Goal: Task Accomplishment & Management: Use online tool/utility

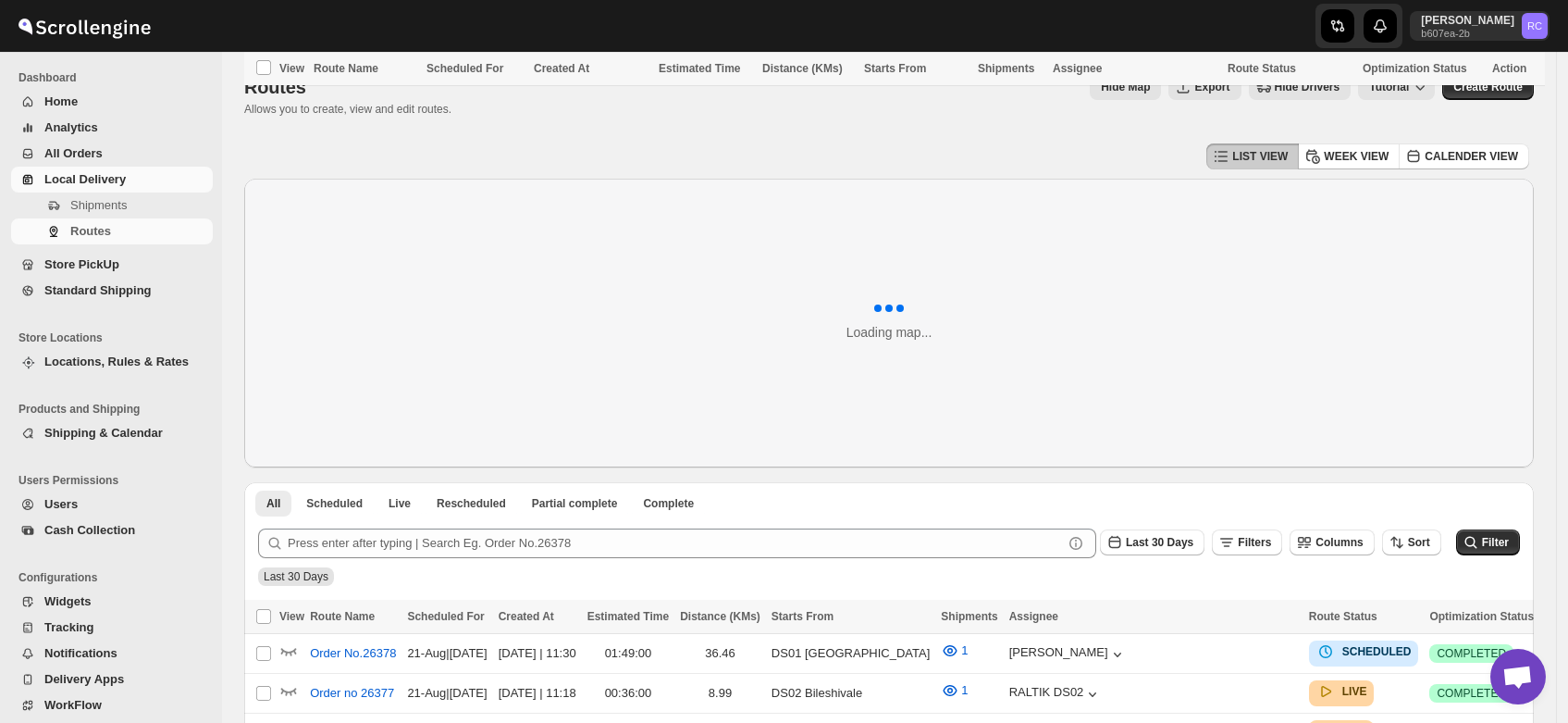
scroll to position [851, 0]
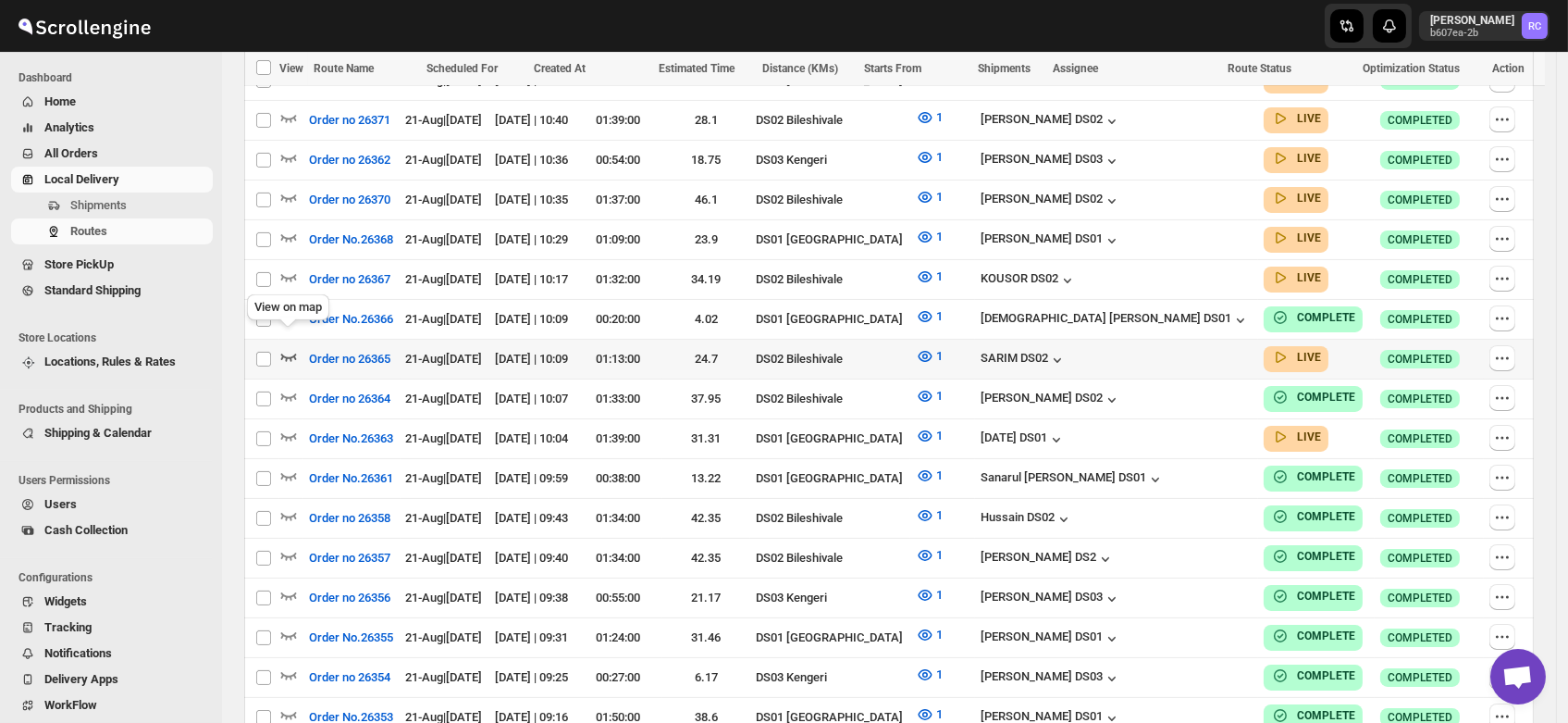
click at [288, 347] on icon "button" at bounding box center [289, 356] width 19 height 19
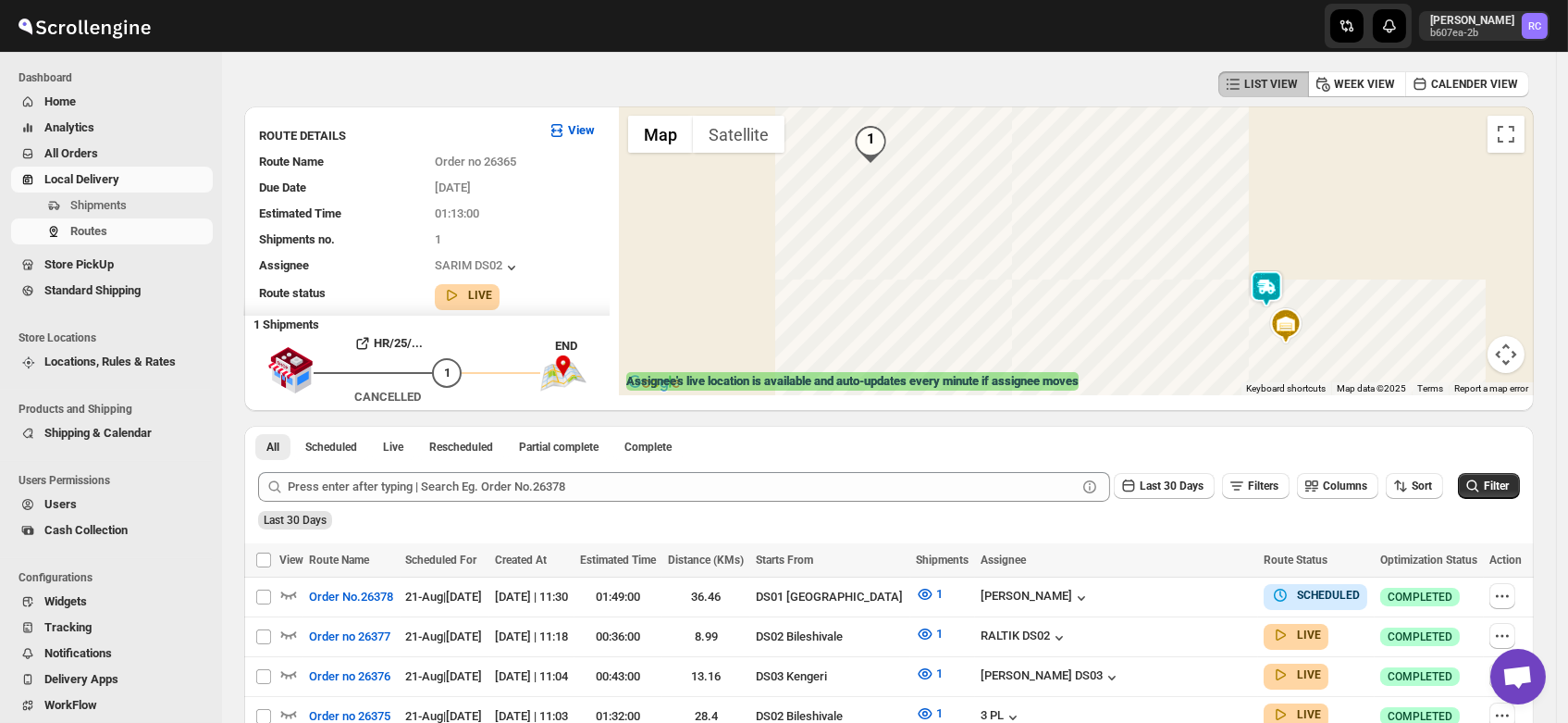
scroll to position [0, 0]
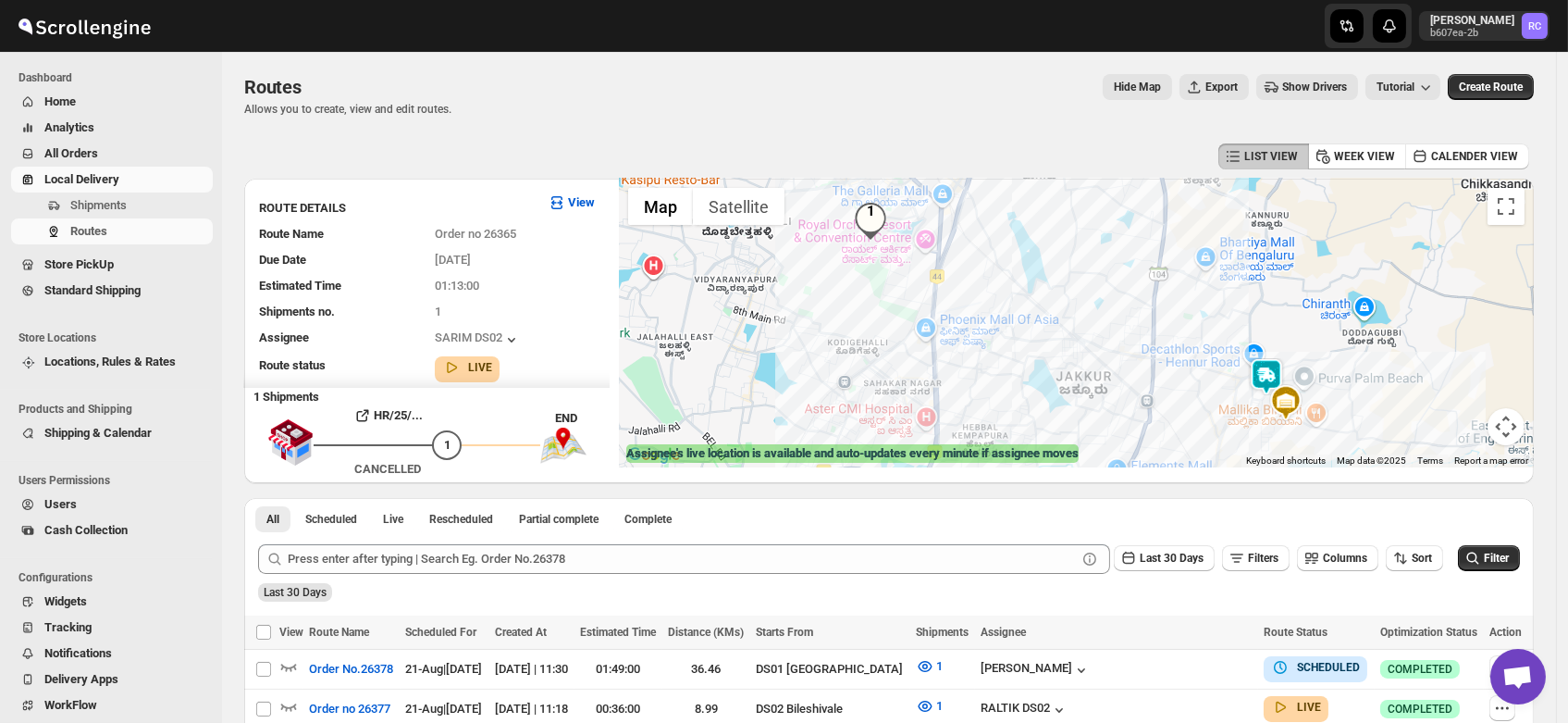
click at [1272, 376] on img at bounding box center [1266, 376] width 37 height 37
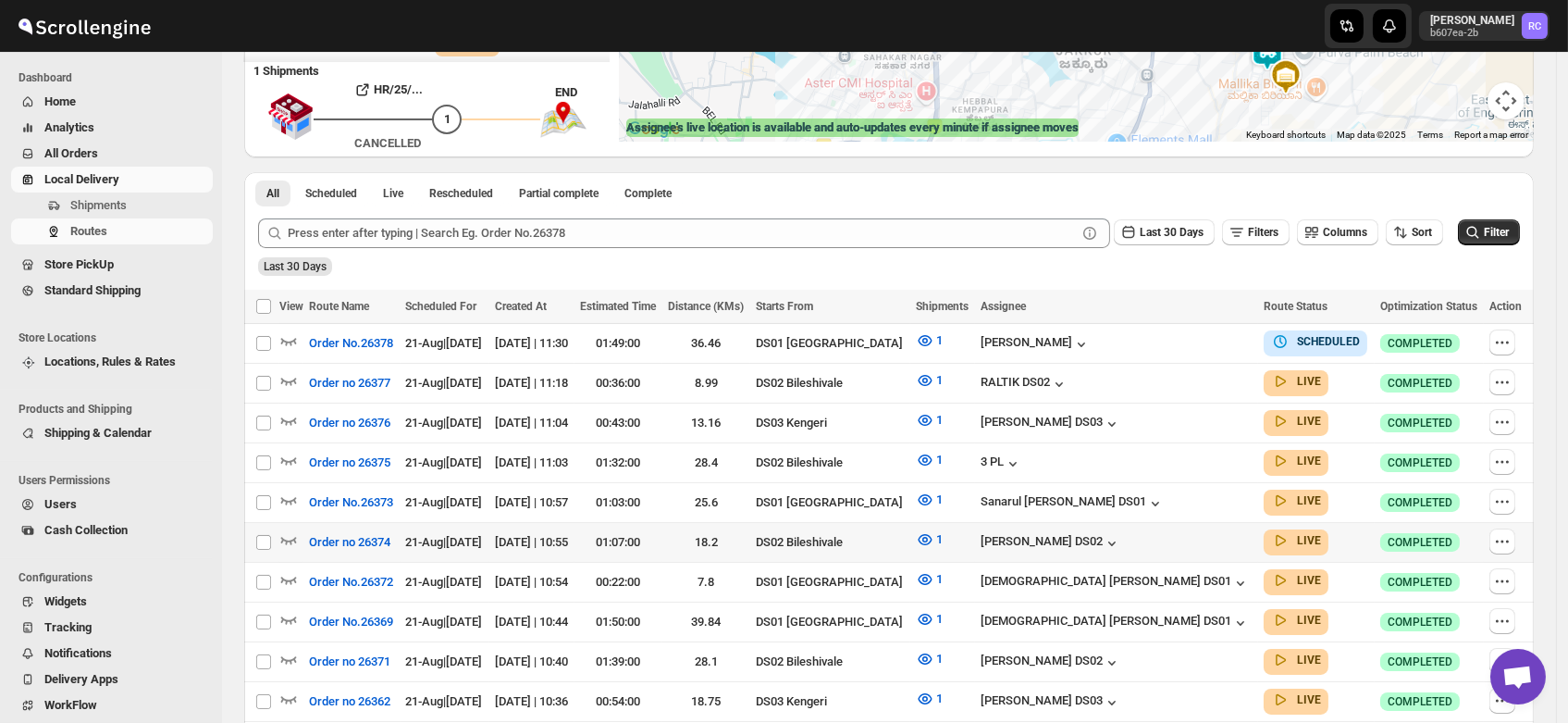
scroll to position [397, 0]
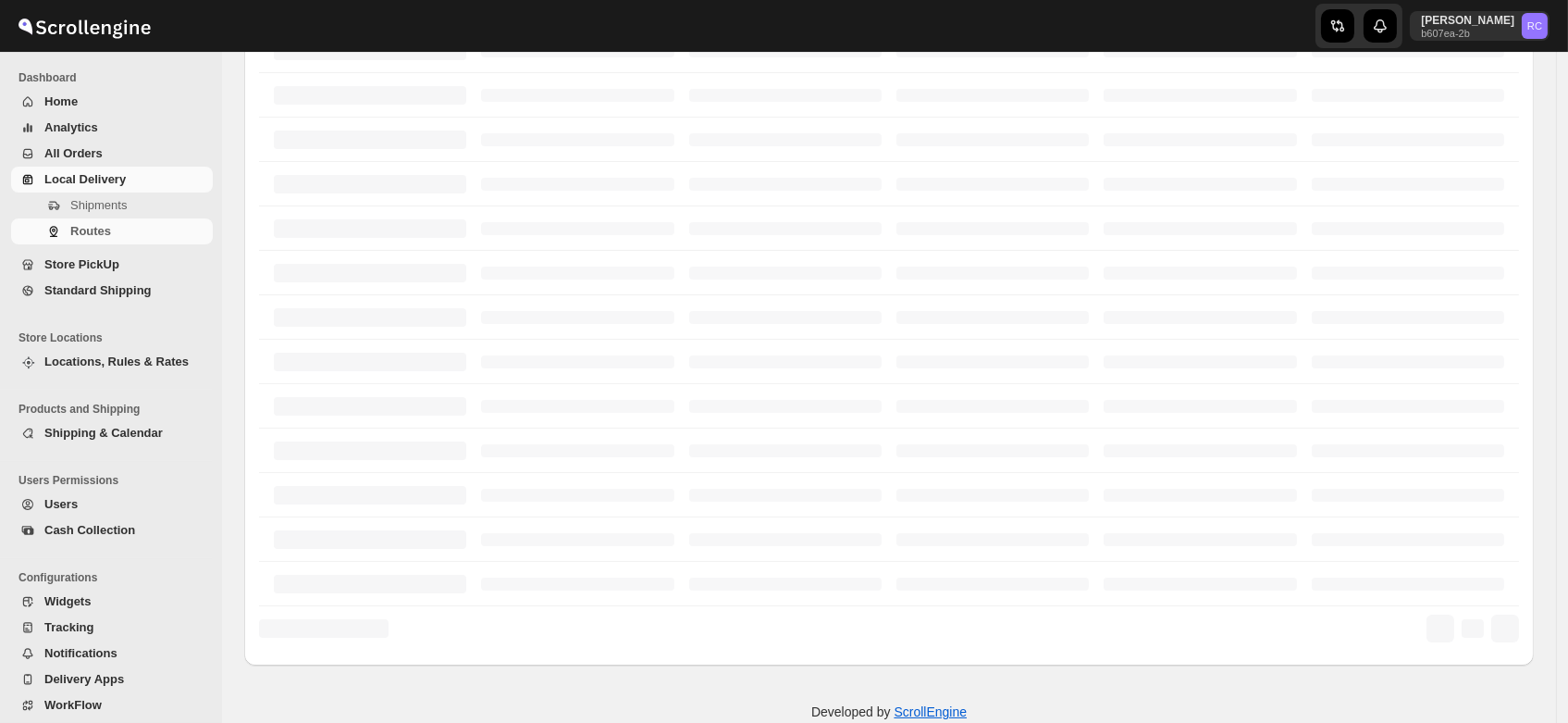
scroll to position [397, 0]
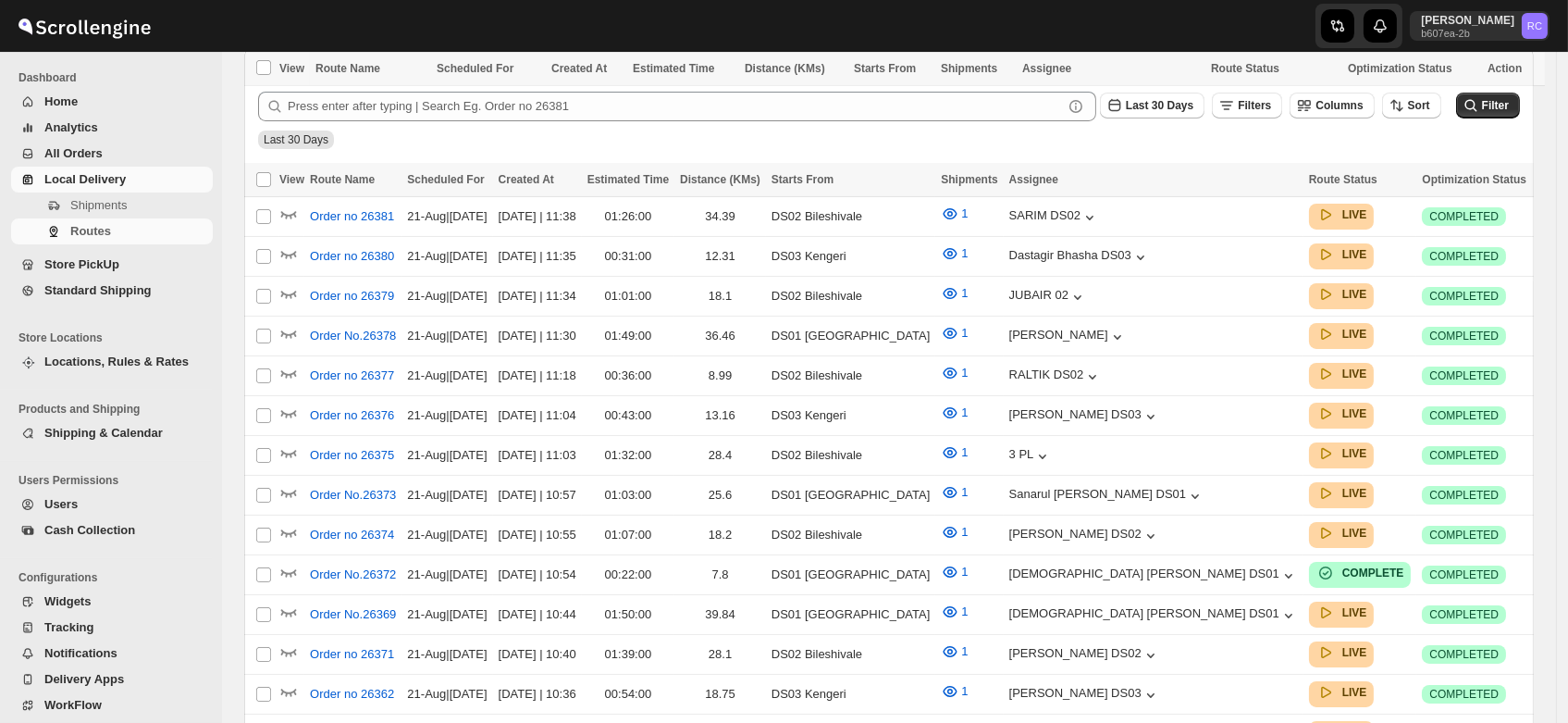
scroll to position [397, 0]
